Goal: Transaction & Acquisition: Purchase product/service

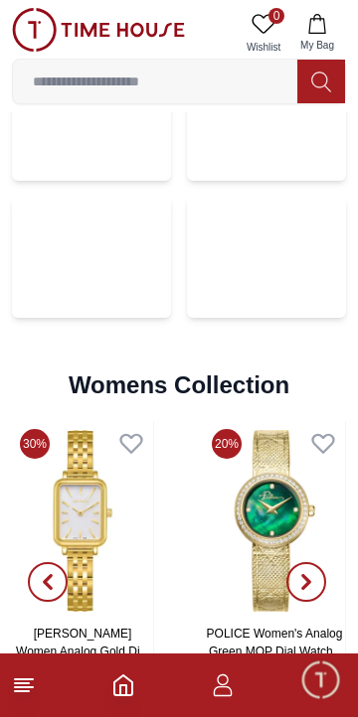
scroll to position [4126, 0]
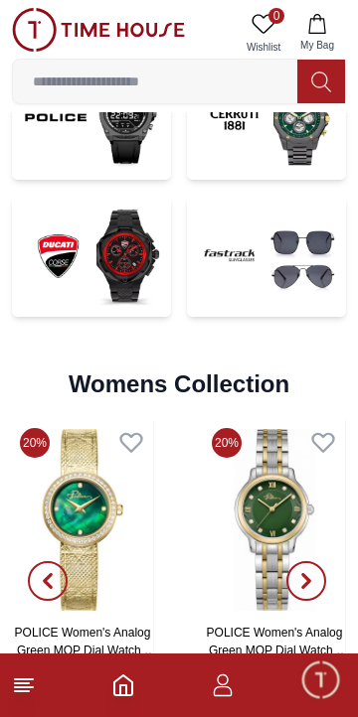
click at [22, 697] on icon at bounding box center [24, 686] width 24 height 24
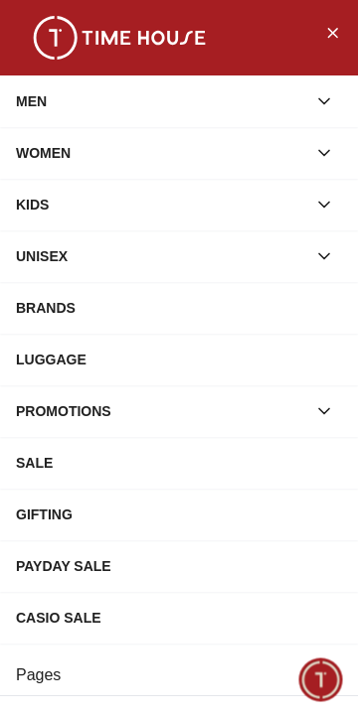
click at [309, 97] on button "button" at bounding box center [324, 101] width 36 height 36
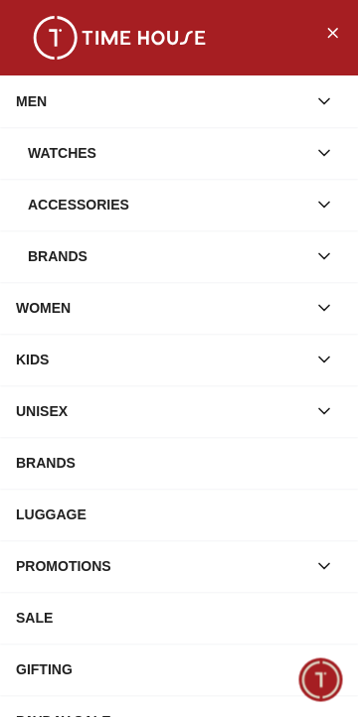
click at [280, 142] on div "Watches" at bounding box center [167, 153] width 278 height 36
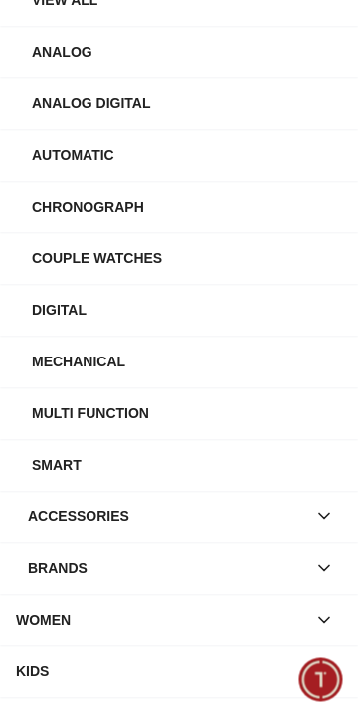
scroll to position [0, 0]
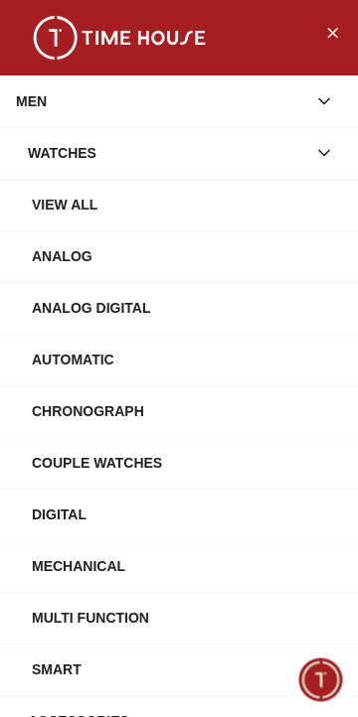
click at [220, 238] on div "Analog" at bounding box center [187, 256] width 310 height 36
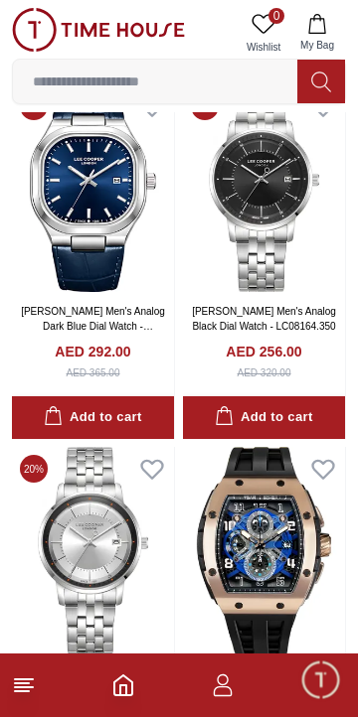
scroll to position [3040, 0]
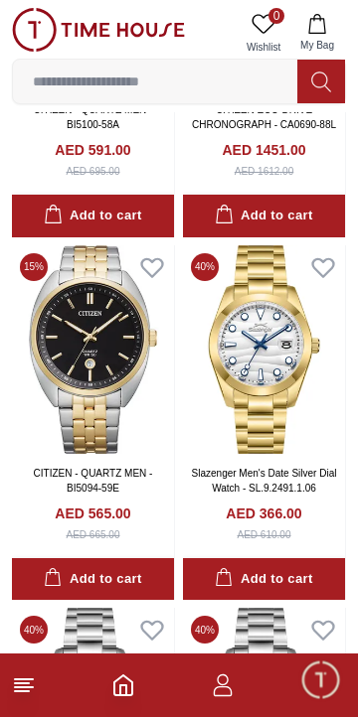
scroll to position [7582, 0]
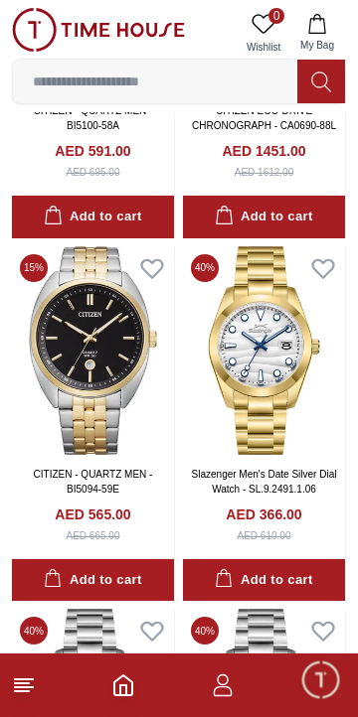
click at [27, 680] on line at bounding box center [24, 680] width 18 height 0
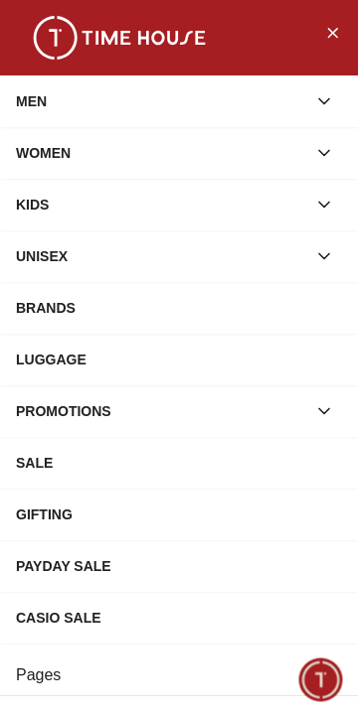
click at [130, 100] on div "MEN" at bounding box center [161, 101] width 290 height 36
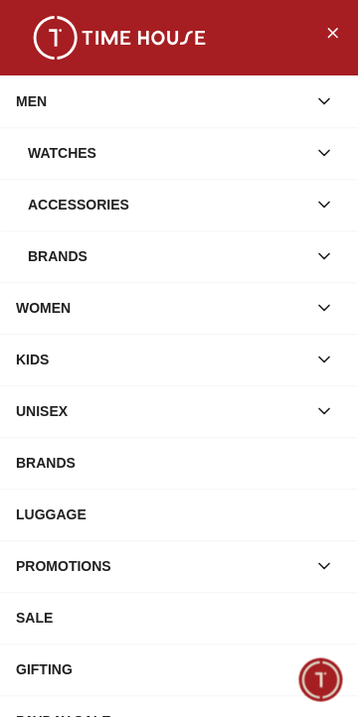
click at [92, 148] on div "Watches" at bounding box center [167, 153] width 278 height 36
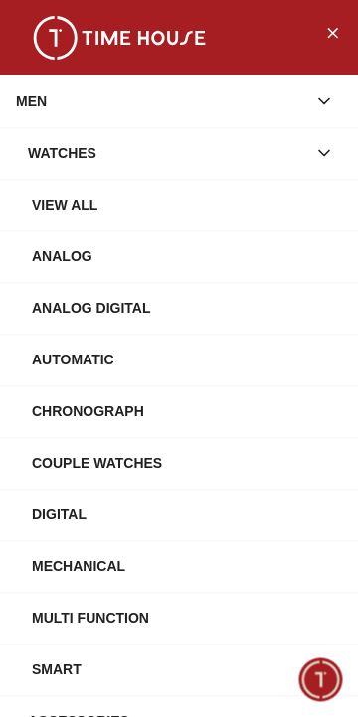
click at [50, 197] on div "View All" at bounding box center [187, 205] width 310 height 36
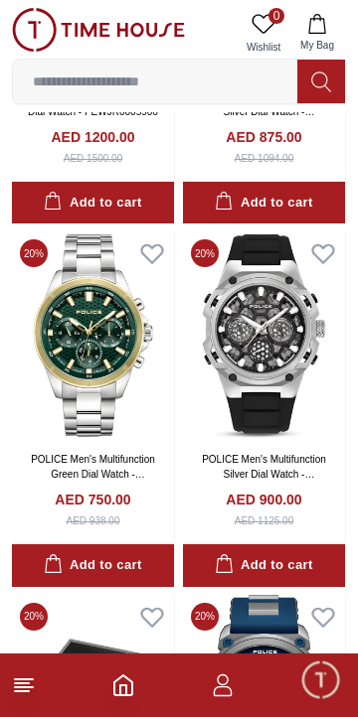
scroll to position [1767, 0]
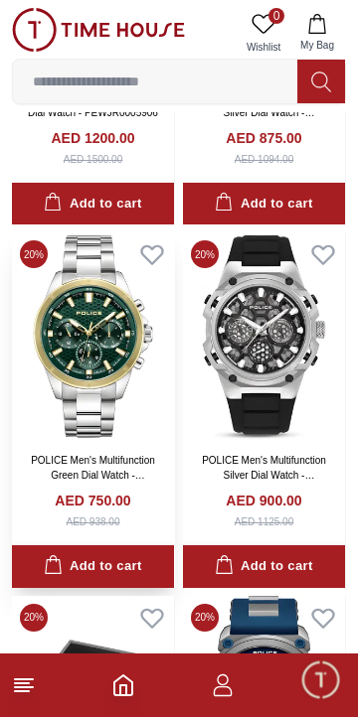
click at [154, 232] on img at bounding box center [93, 336] width 162 height 209
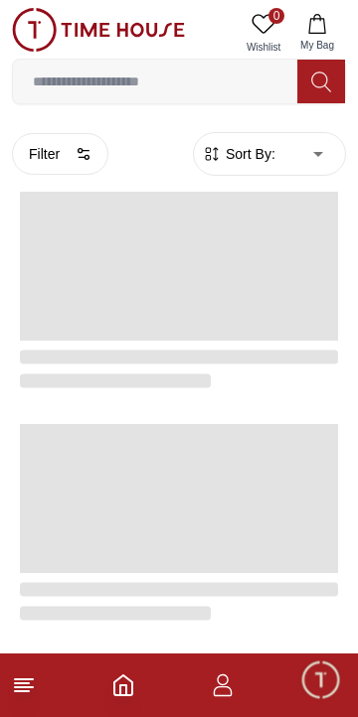
scroll to position [1767, 0]
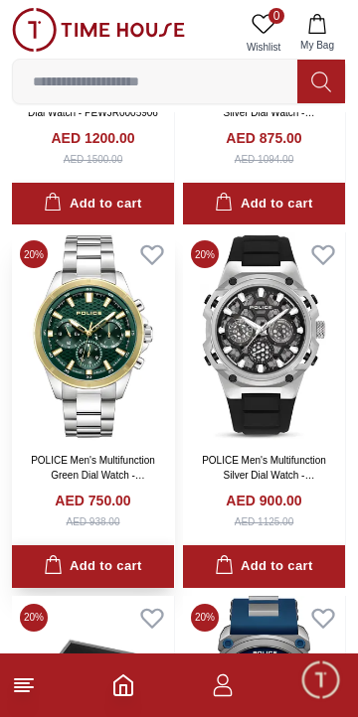
click at [76, 555] on div "Add to cart" at bounding box center [92, 566] width 97 height 23
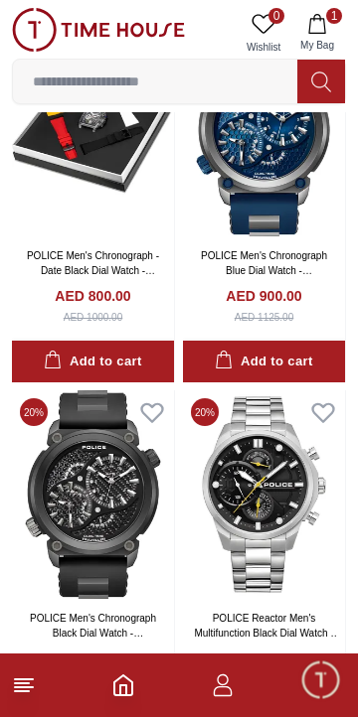
scroll to position [2337, 0]
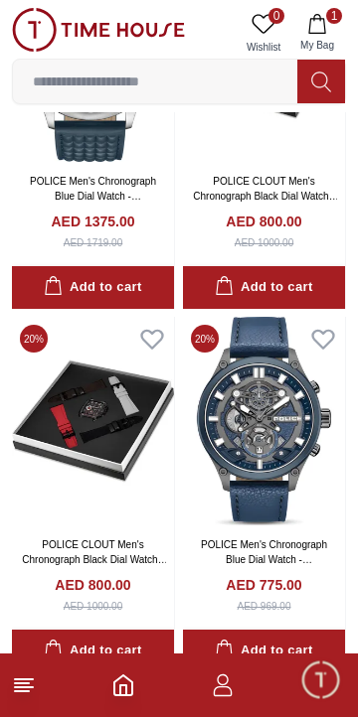
scroll to position [3193, 0]
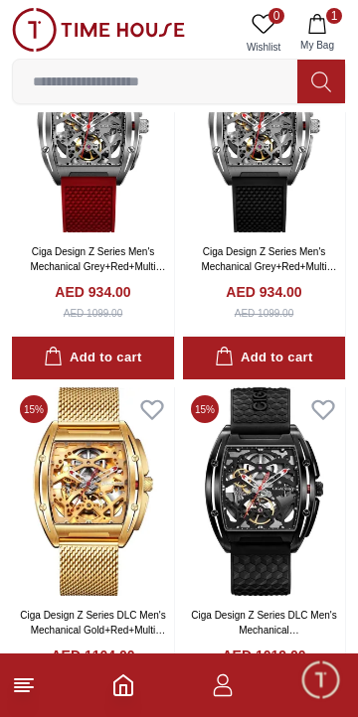
scroll to position [10060, 0]
